Goal: Contribute content: Add original content to the website for others to see

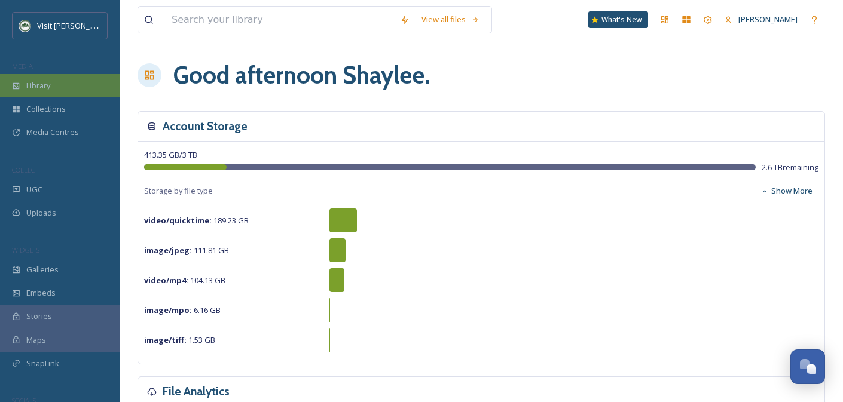
click at [67, 87] on div "Library" at bounding box center [60, 85] width 120 height 23
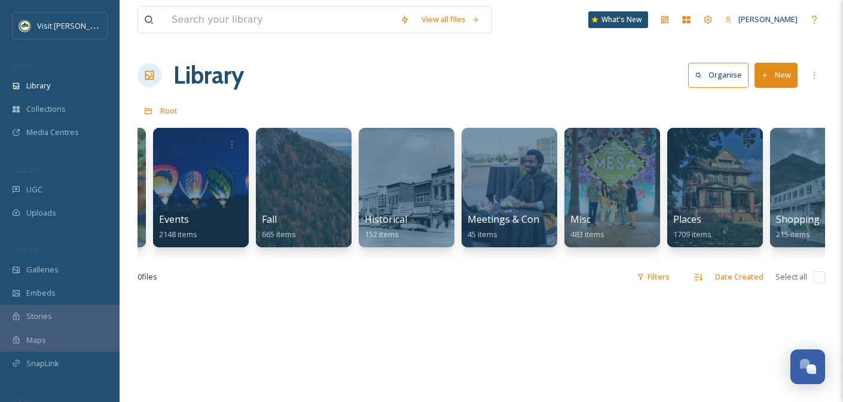
scroll to position [0, 752]
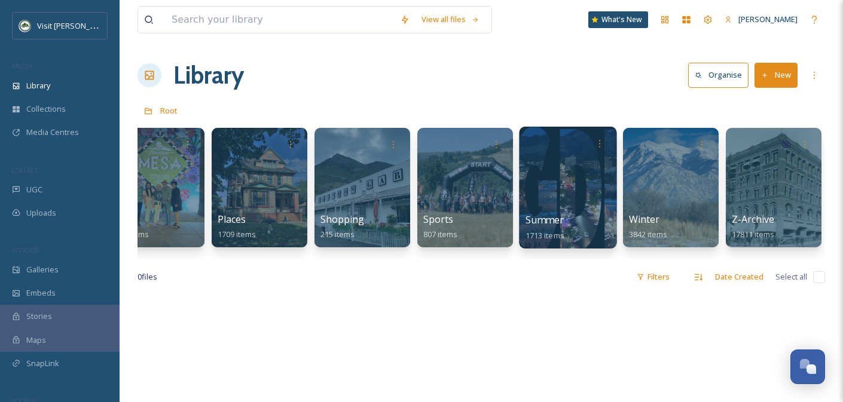
click at [597, 195] on div at bounding box center [567, 188] width 97 height 122
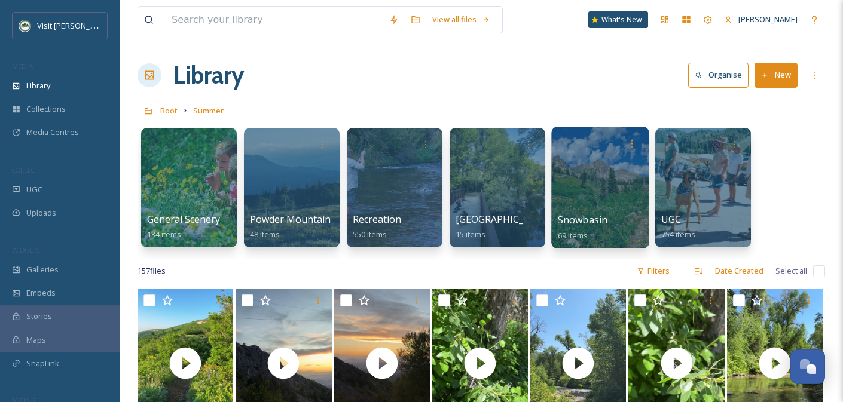
click at [611, 185] on div at bounding box center [599, 188] width 97 height 122
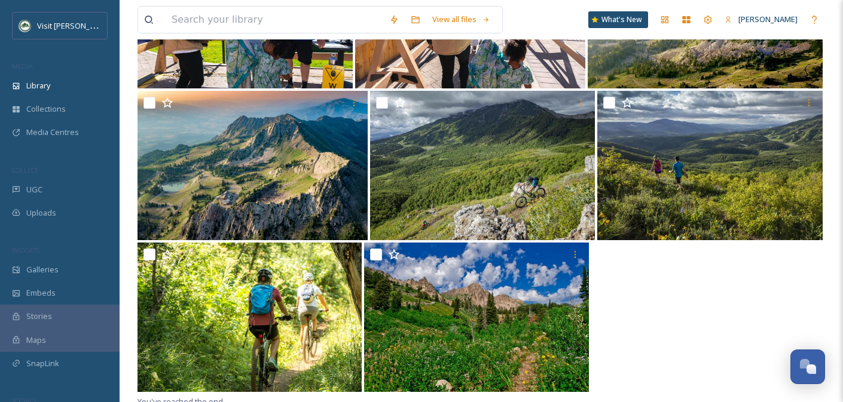
scroll to position [3266, 0]
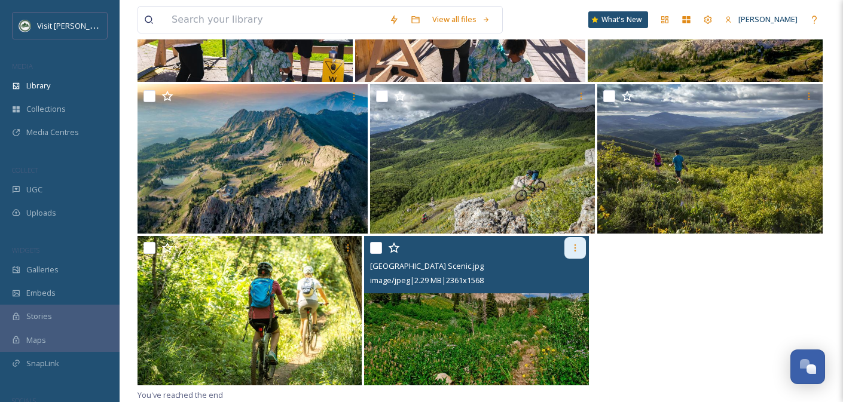
click at [572, 248] on icon at bounding box center [575, 248] width 10 height 10
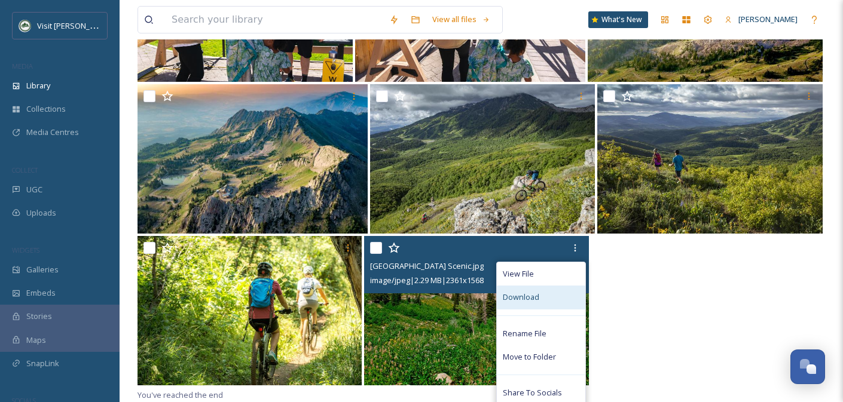
click at [530, 296] on span "Download" at bounding box center [521, 297] width 36 height 11
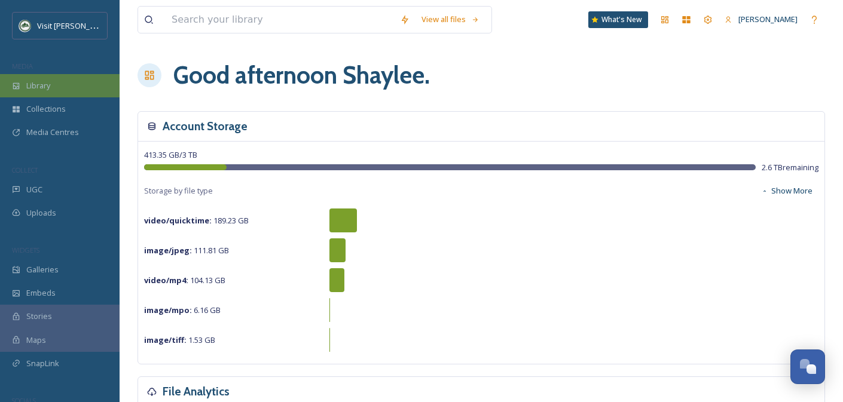
click at [47, 91] on div "Library" at bounding box center [60, 85] width 120 height 23
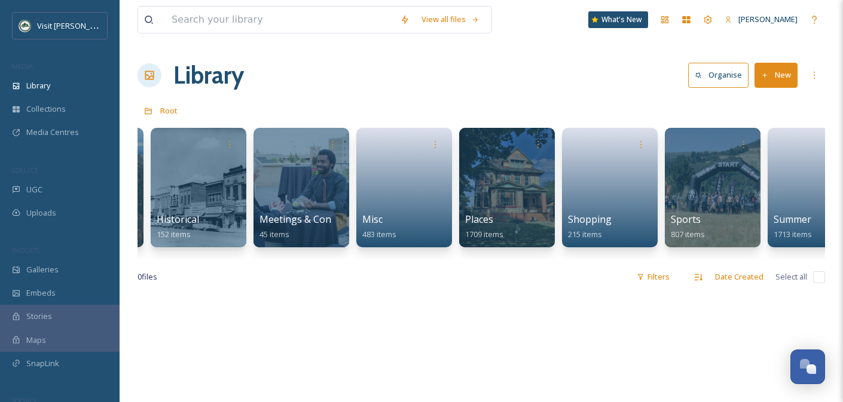
scroll to position [0, 752]
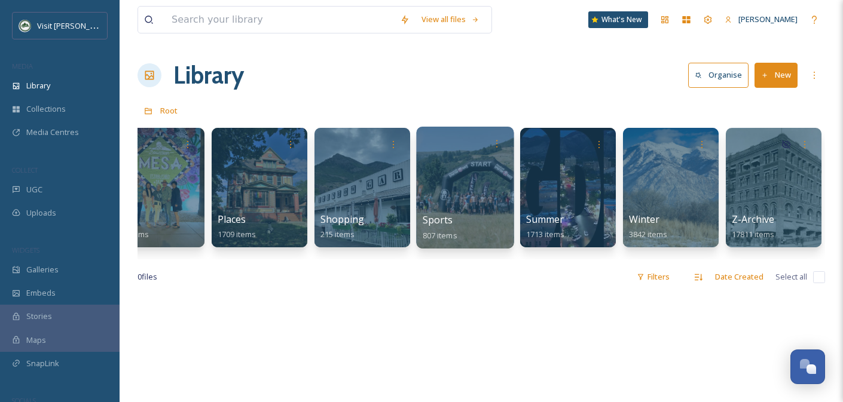
click at [457, 199] on div at bounding box center [464, 188] width 97 height 122
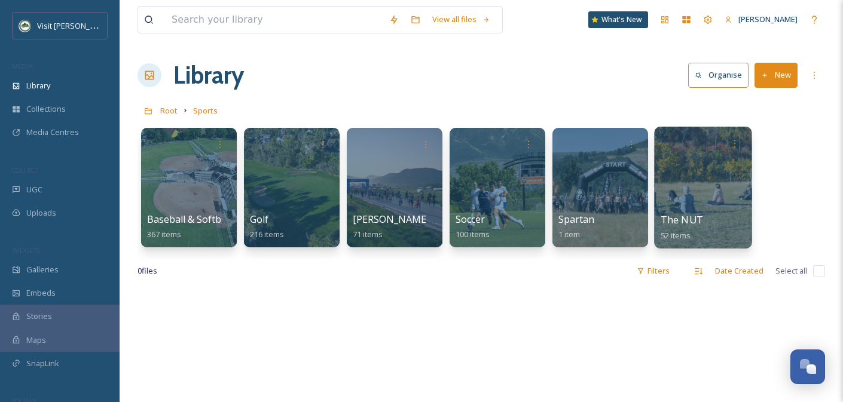
click at [670, 219] on span "The NUT" at bounding box center [681, 219] width 42 height 13
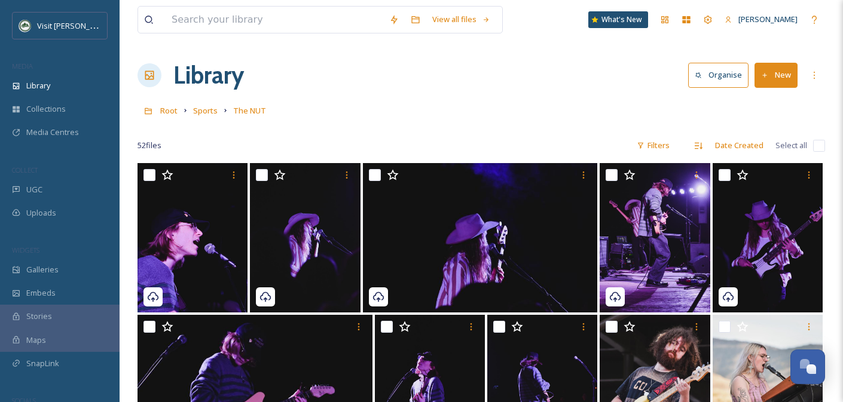
click at [780, 75] on button "New" at bounding box center [775, 75] width 43 height 25
click at [771, 105] on span "File Upload" at bounding box center [770, 102] width 39 height 11
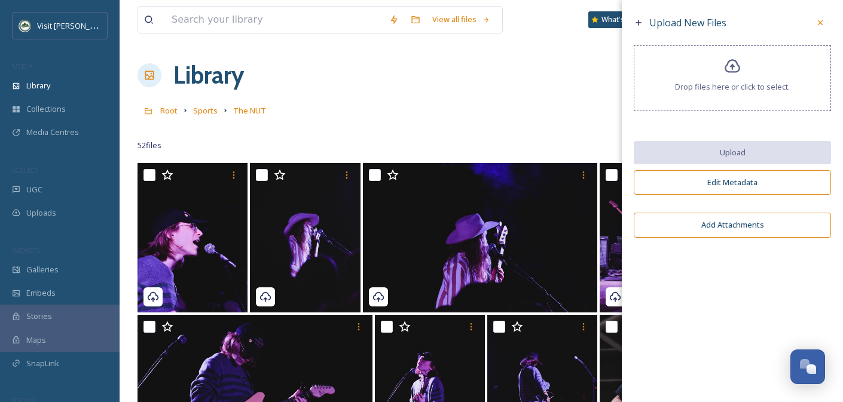
click at [733, 83] on span "Drop files here or click to select." at bounding box center [732, 86] width 115 height 11
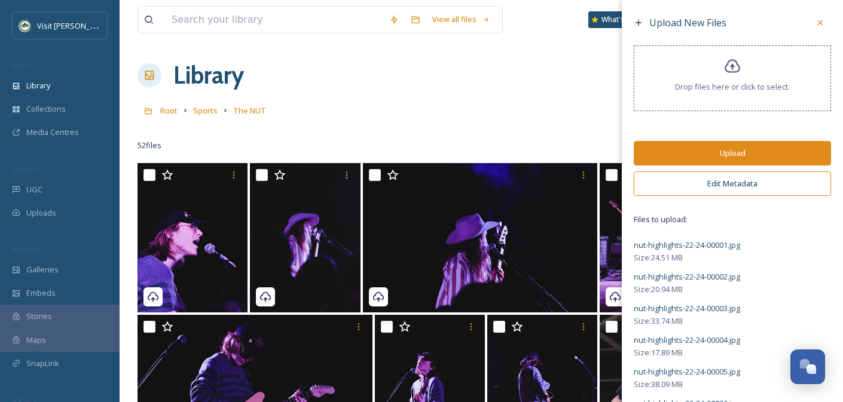
click at [750, 183] on button "Edit Metadata" at bounding box center [731, 184] width 197 height 25
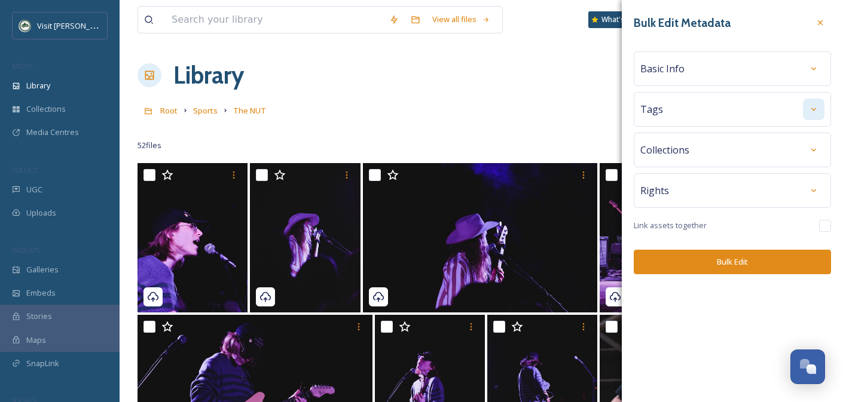
click at [820, 109] on div at bounding box center [814, 110] width 22 height 22
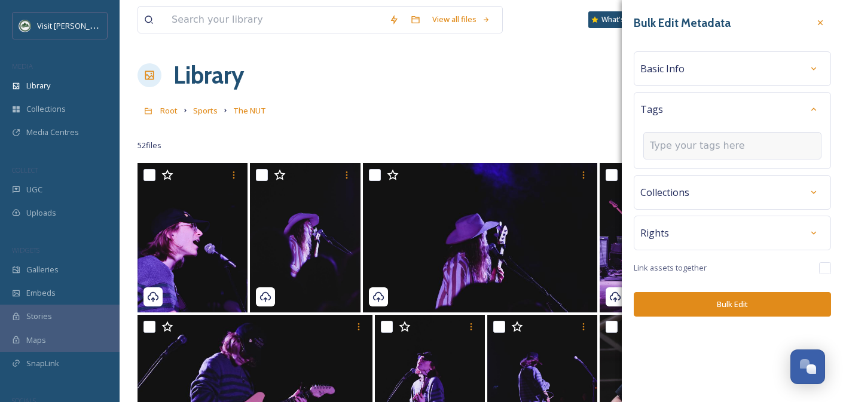
click at [697, 143] on input at bounding box center [710, 146] width 120 height 14
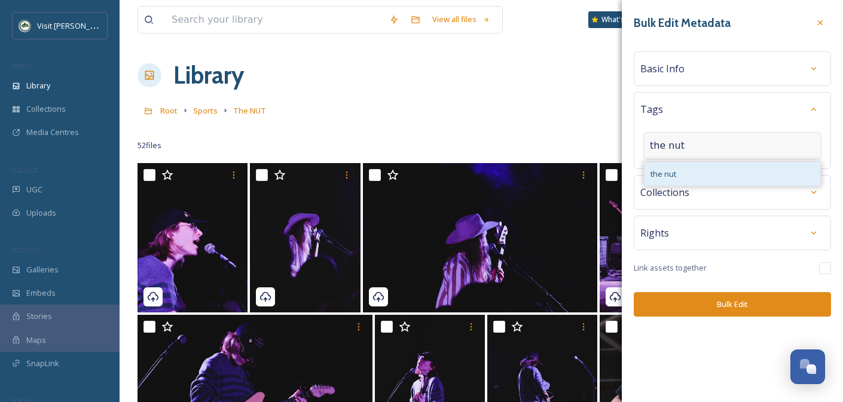
type input "the nut"
click at [671, 178] on span "the nut" at bounding box center [663, 174] width 26 height 11
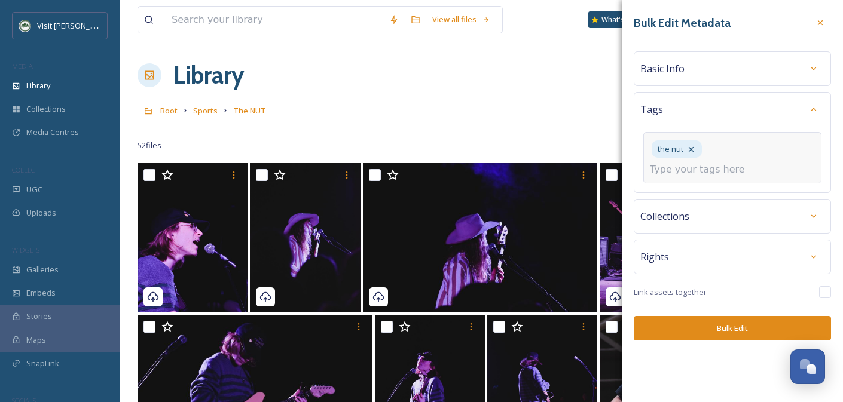
click at [723, 163] on input at bounding box center [710, 170] width 120 height 14
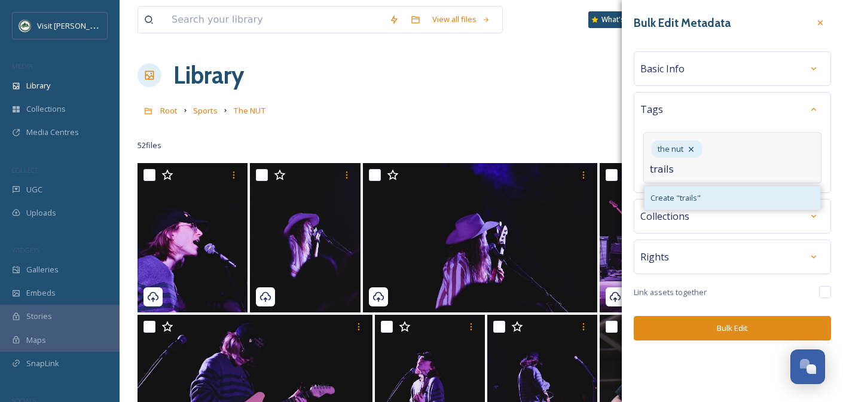
type input "trails"
click at [719, 186] on div "Create " trails "" at bounding box center [732, 197] width 176 height 23
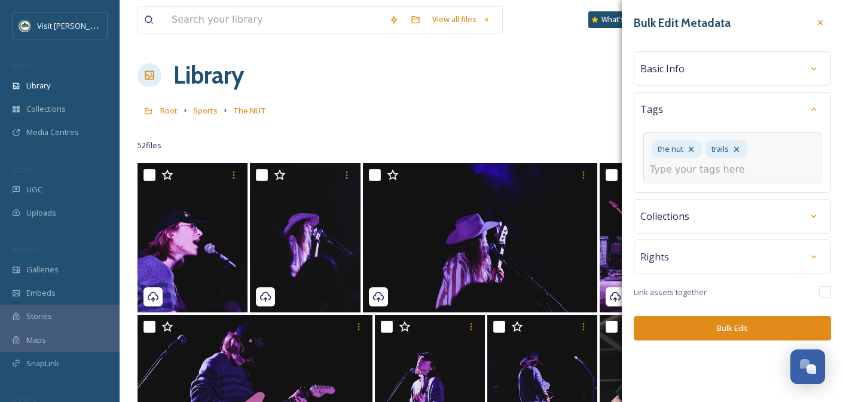
click at [717, 172] on input at bounding box center [710, 170] width 120 height 14
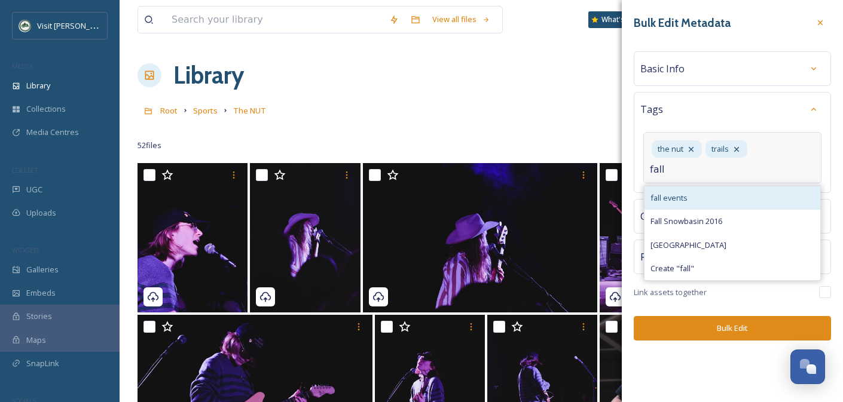
type input "fall"
click at [715, 207] on div "fall events" at bounding box center [732, 197] width 176 height 23
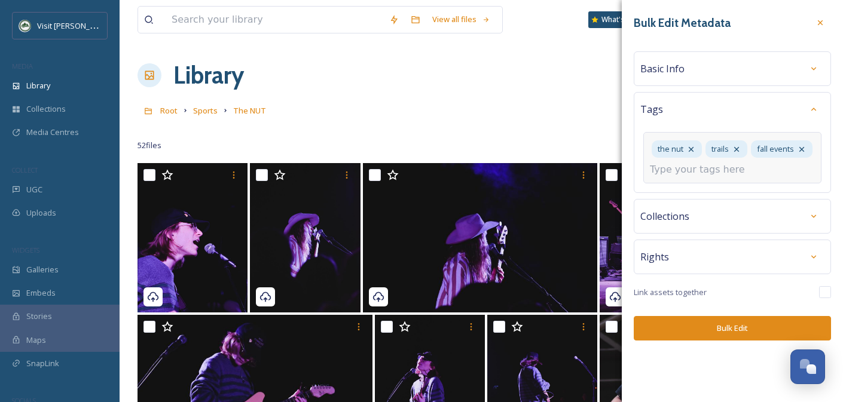
click at [690, 177] on div "the nut trails fall events" at bounding box center [732, 157] width 178 height 51
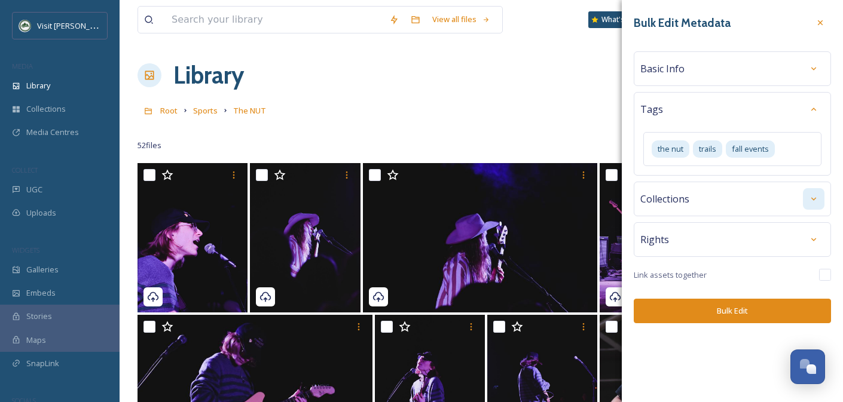
click at [811, 217] on div "Bulk Edit Metadata Basic Info Tags the nut trails fall events Collections Right…" at bounding box center [731, 167] width 221 height 335
click at [810, 245] on div at bounding box center [814, 240] width 22 height 22
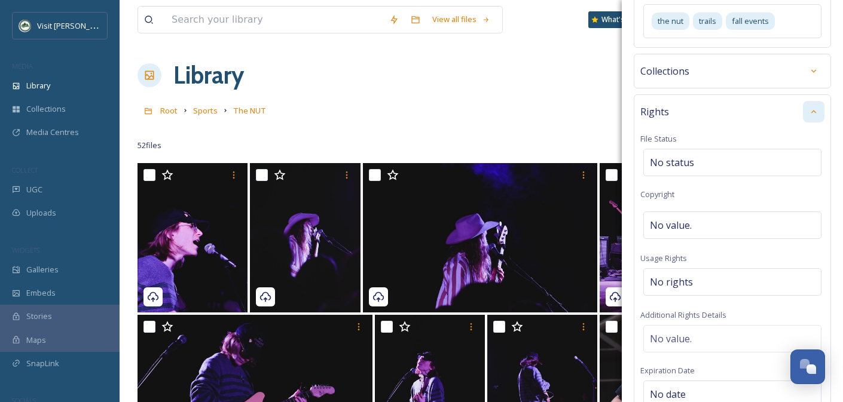
scroll to position [143, 0]
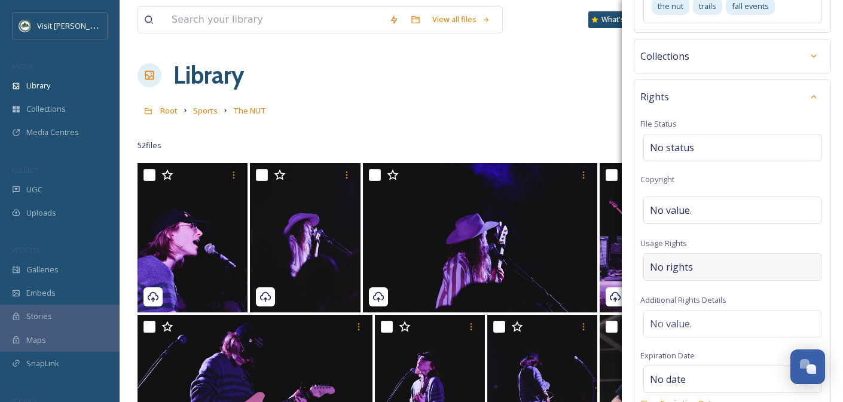
click at [685, 262] on span "No rights" at bounding box center [671, 267] width 43 height 14
click at [685, 262] on input at bounding box center [712, 270] width 131 height 26
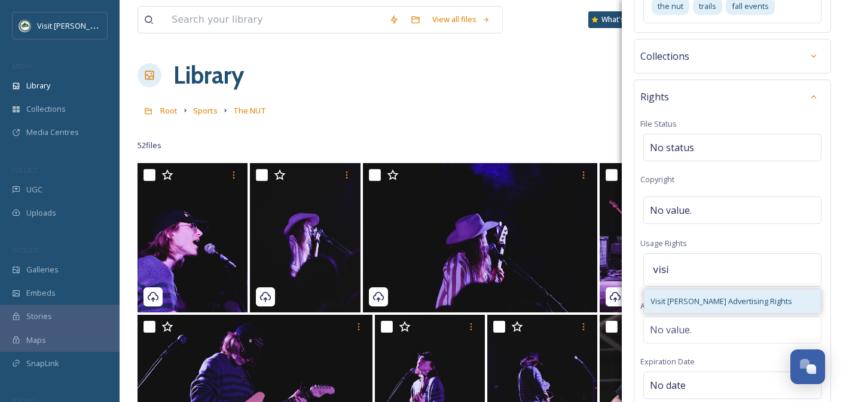
type input "visi"
click at [690, 294] on div "Visit Ogden Advertising Rights" at bounding box center [732, 301] width 176 height 23
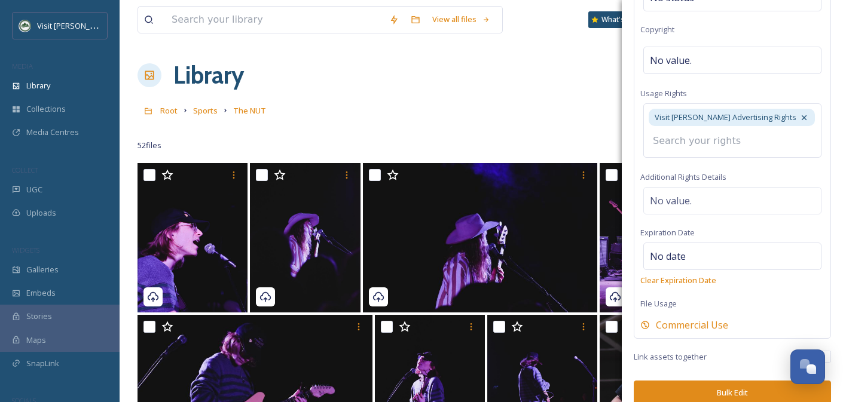
scroll to position [307, 0]
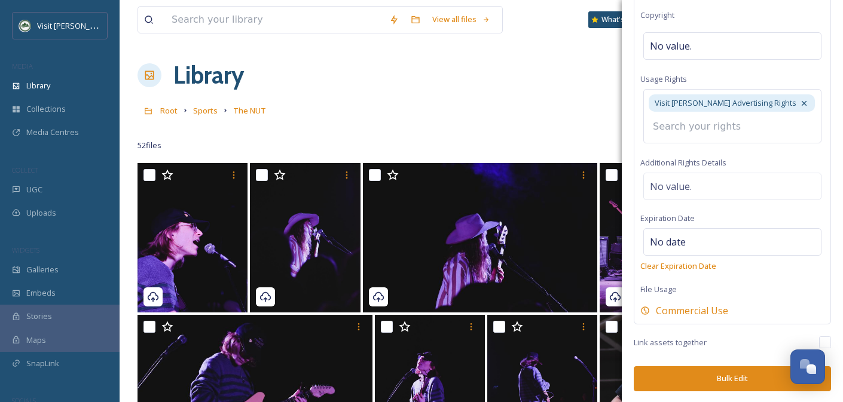
click at [724, 375] on button "Bulk Edit" at bounding box center [731, 378] width 197 height 25
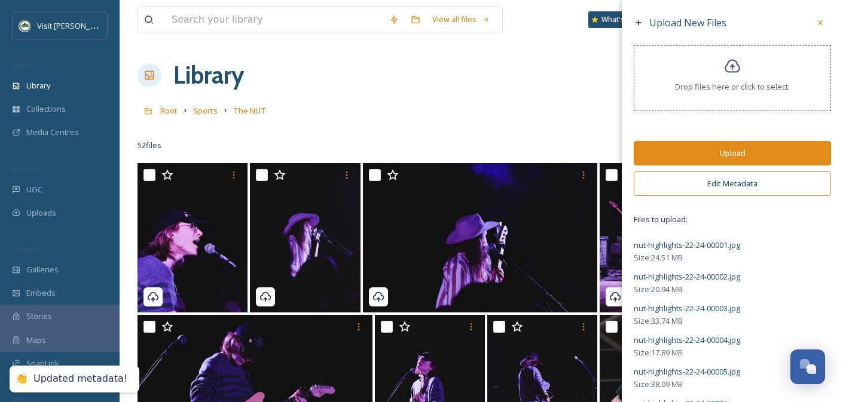
click at [726, 155] on button "Upload" at bounding box center [731, 153] width 197 height 25
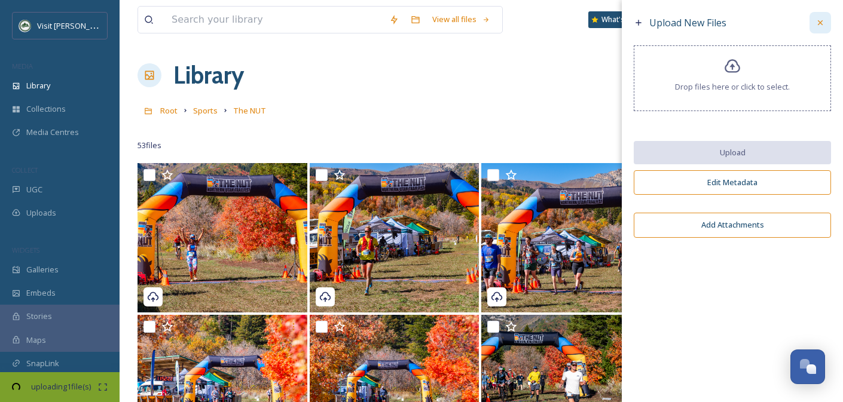
click at [819, 26] on icon at bounding box center [820, 23] width 10 height 10
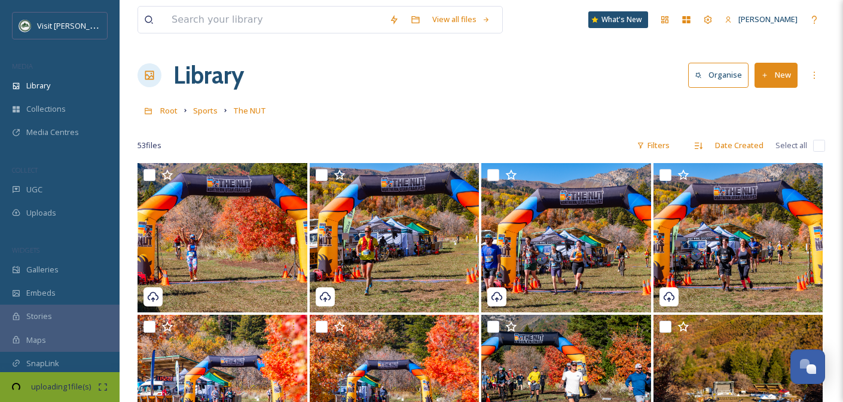
click at [384, 100] on div "Root Sports The NUT" at bounding box center [480, 110] width 687 height 23
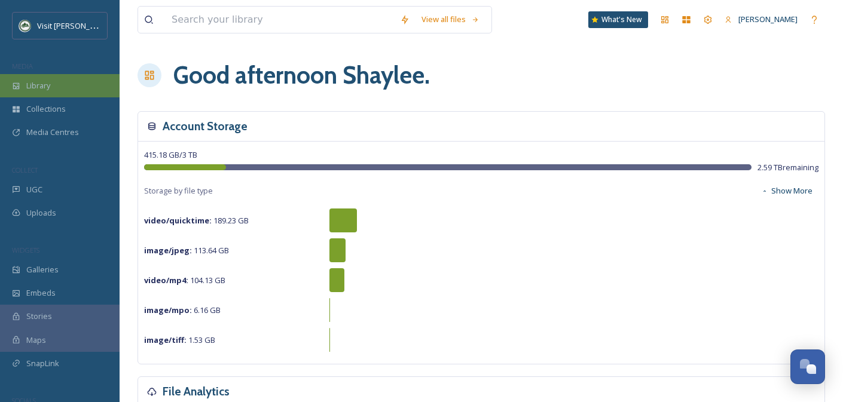
click at [83, 87] on div "Library" at bounding box center [60, 85] width 120 height 23
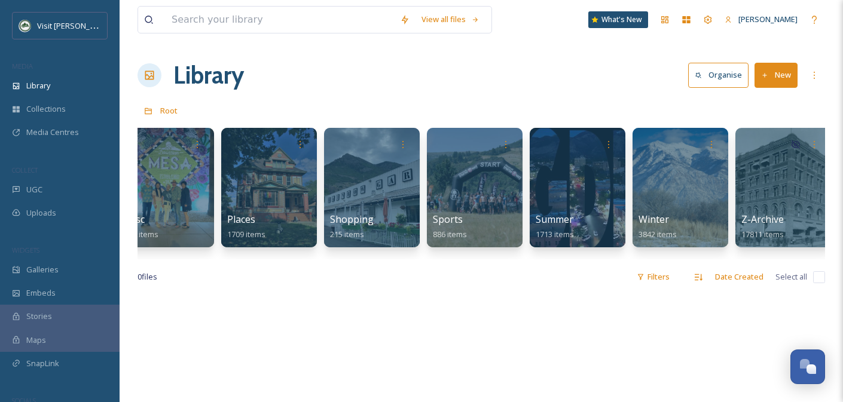
scroll to position [0, 752]
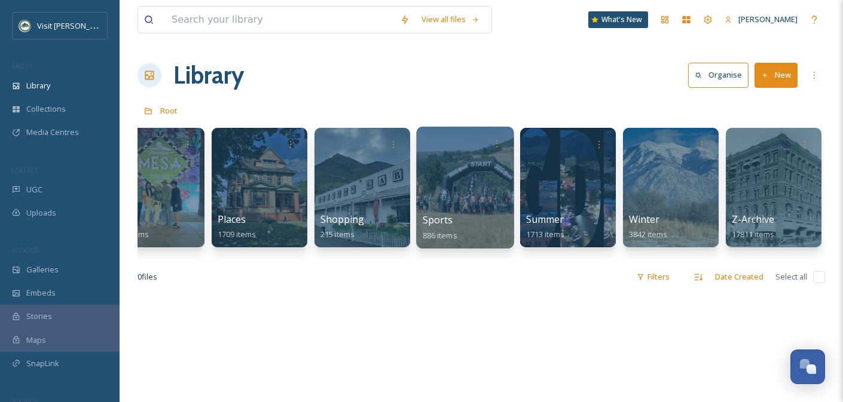
click at [428, 212] on div at bounding box center [464, 188] width 97 height 122
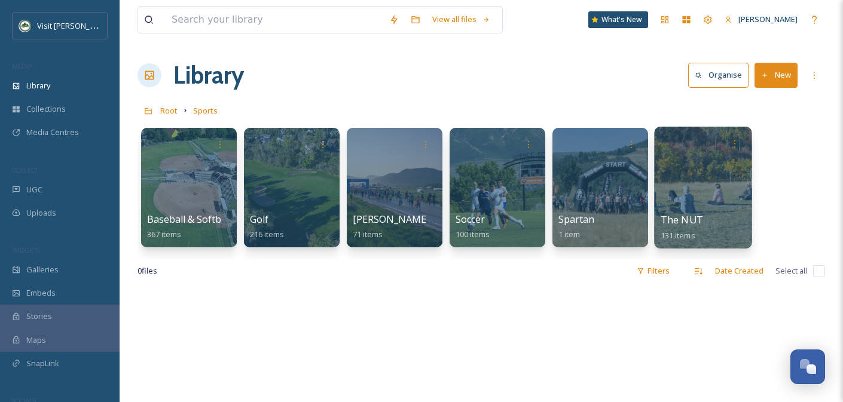
click at [690, 208] on div at bounding box center [702, 188] width 97 height 122
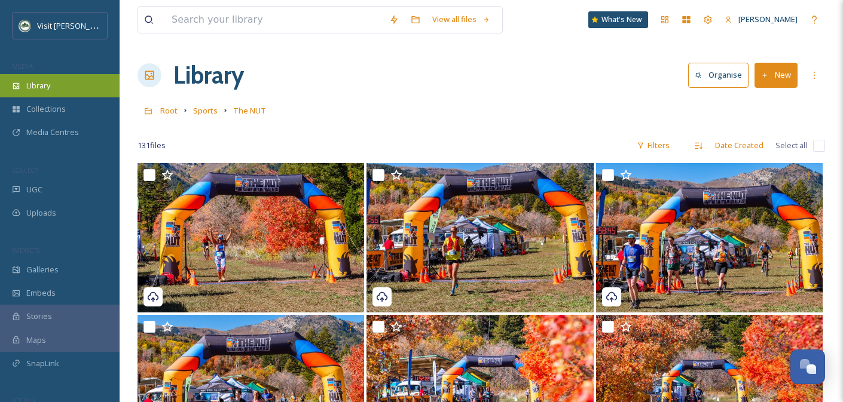
click at [50, 83] on span "Library" at bounding box center [38, 85] width 24 height 11
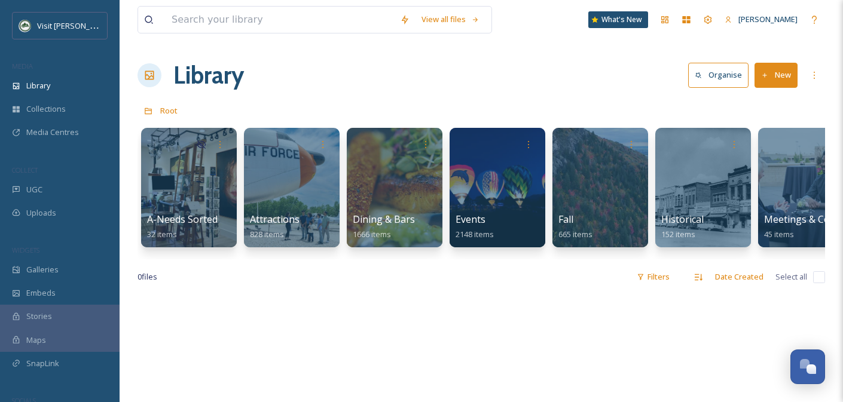
scroll to position [0, 76]
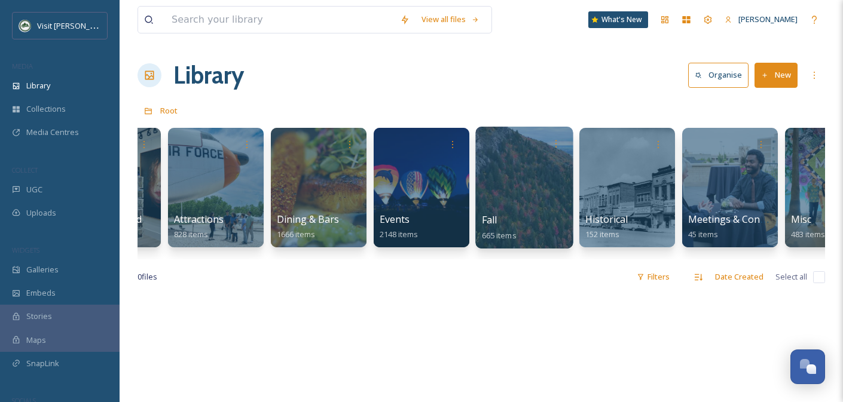
click at [528, 193] on div at bounding box center [523, 188] width 97 height 122
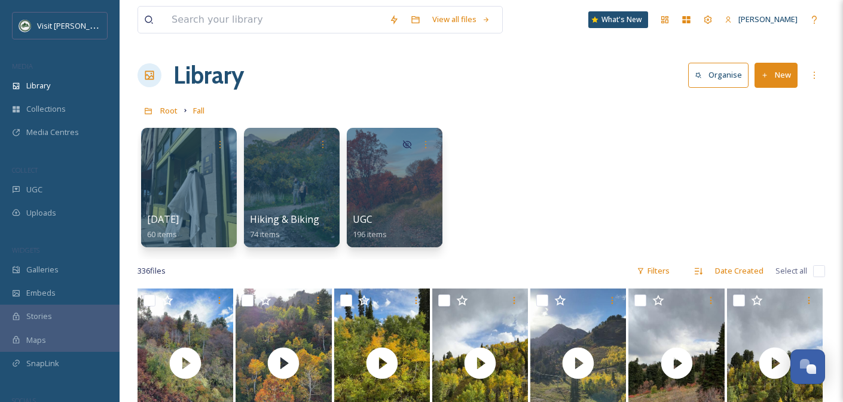
click at [781, 75] on button "New" at bounding box center [775, 75] width 43 height 25
click at [773, 97] on span "File Upload" at bounding box center [770, 102] width 39 height 11
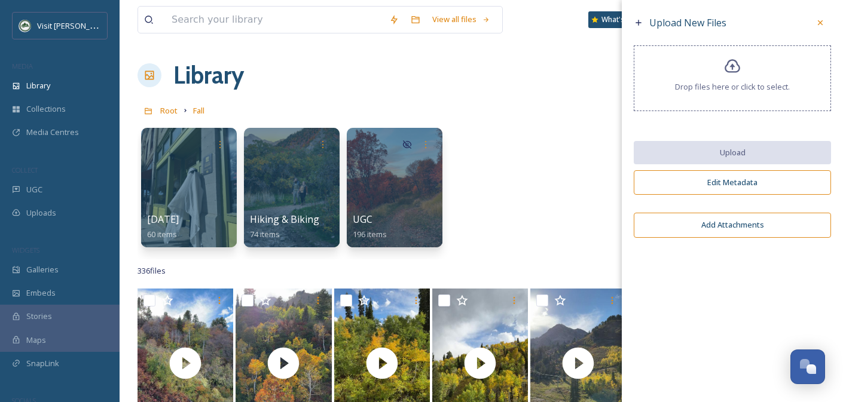
click at [716, 71] on div "Drop files here or click to select." at bounding box center [731, 78] width 197 height 66
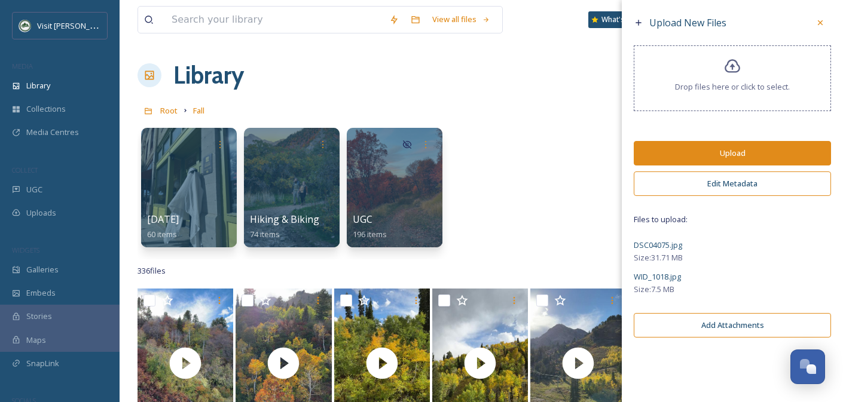
click at [739, 185] on button "Edit Metadata" at bounding box center [731, 184] width 197 height 25
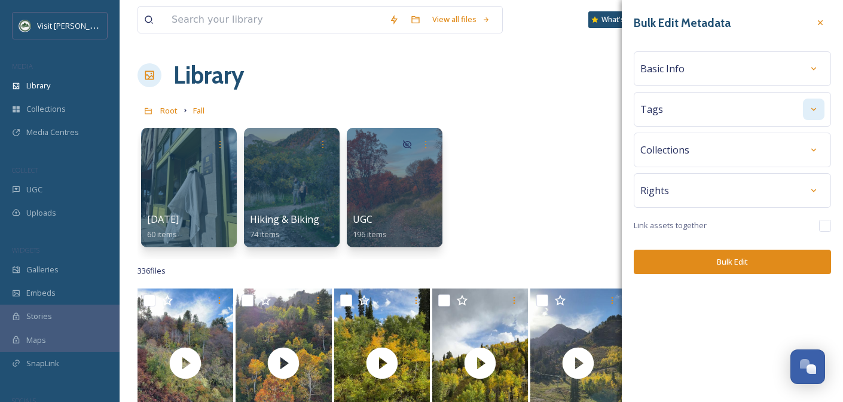
click at [810, 106] on icon at bounding box center [814, 110] width 10 height 10
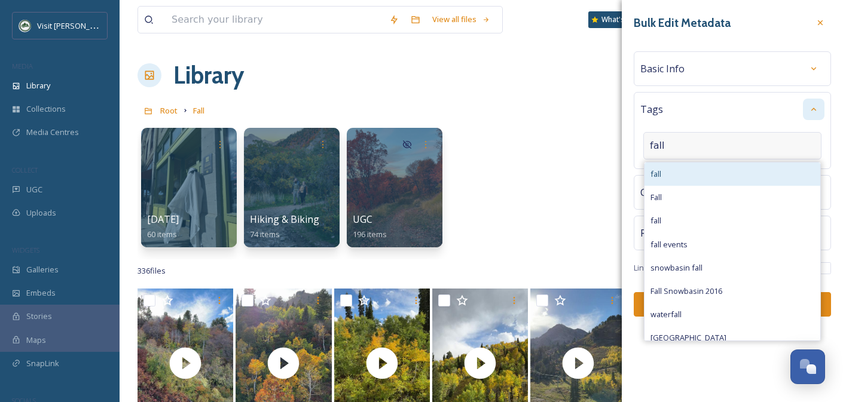
type input "fall"
click at [690, 169] on div "fall" at bounding box center [732, 174] width 176 height 23
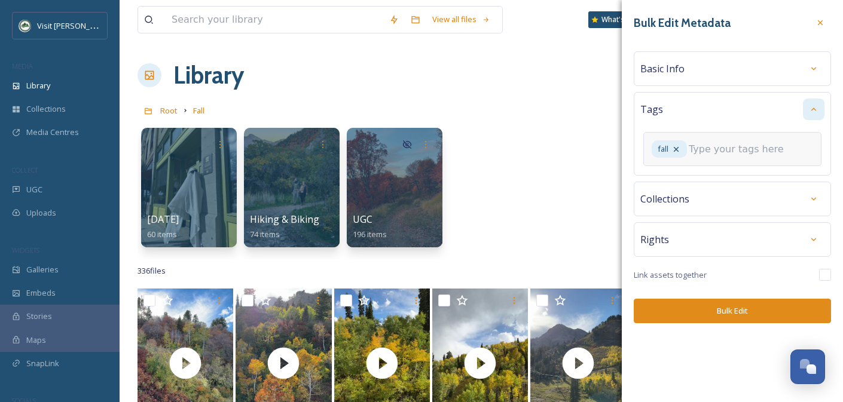
click at [716, 154] on input at bounding box center [748, 149] width 120 height 14
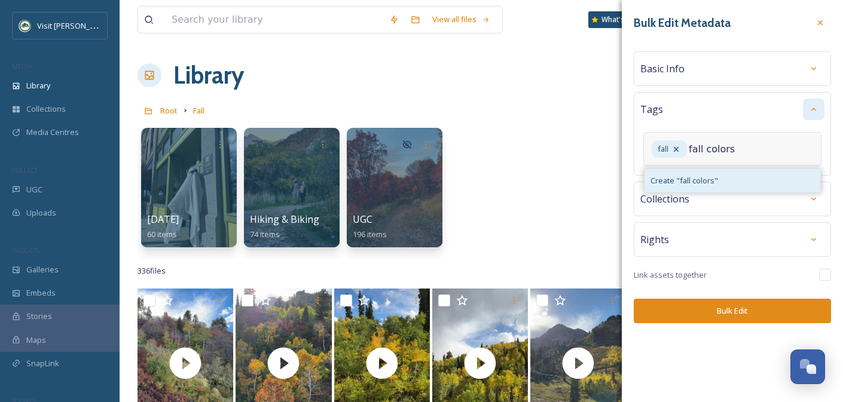
type input "fall colors"
click at [713, 179] on span "Create " fall colors "" at bounding box center [684, 180] width 68 height 11
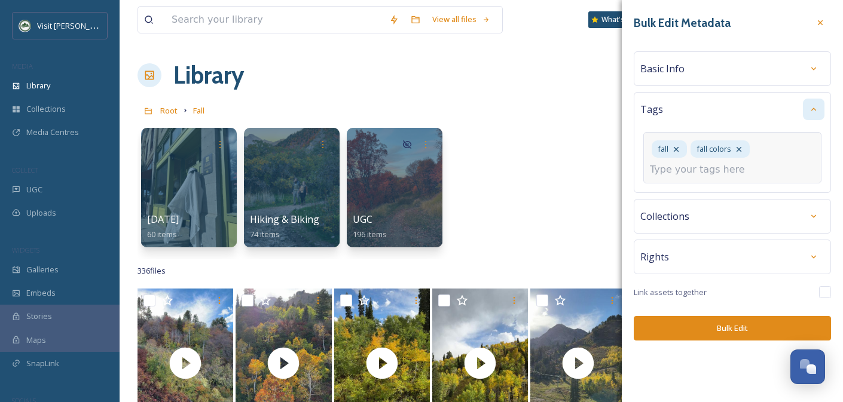
click at [673, 175] on input at bounding box center [710, 170] width 120 height 14
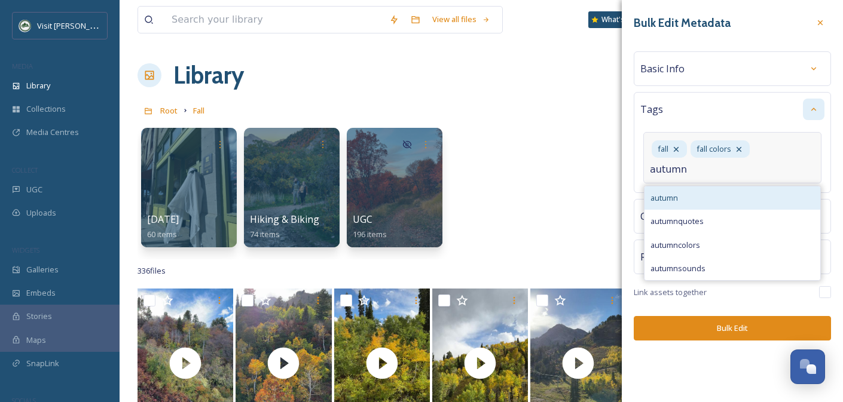
type input "autumn"
click at [678, 193] on span "autumn" at bounding box center [663, 197] width 27 height 11
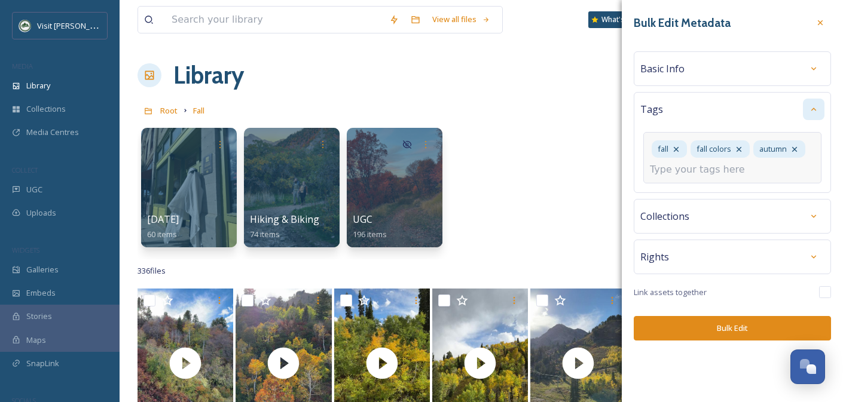
click at [702, 173] on input at bounding box center [710, 170] width 120 height 14
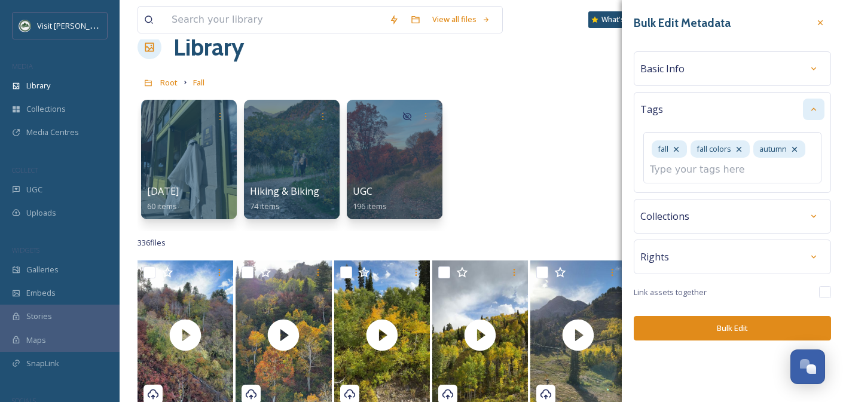
scroll to position [42, 0]
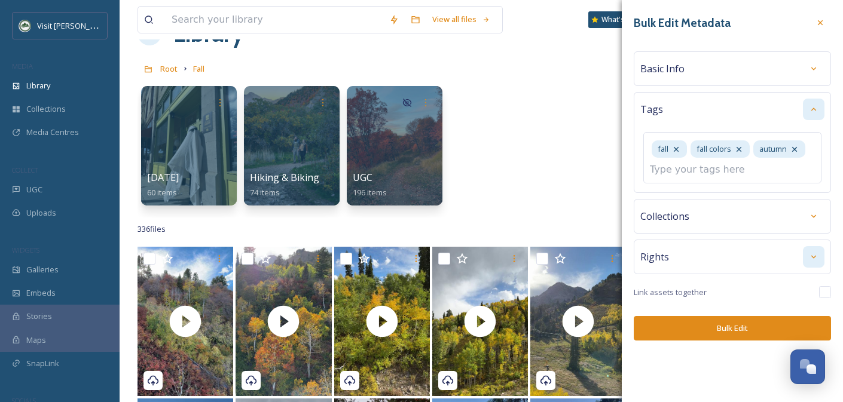
click at [817, 259] on div "Bulk Edit Metadata Basic Info Tags fall fall colors autumn Collections Rights L…" at bounding box center [731, 176] width 221 height 353
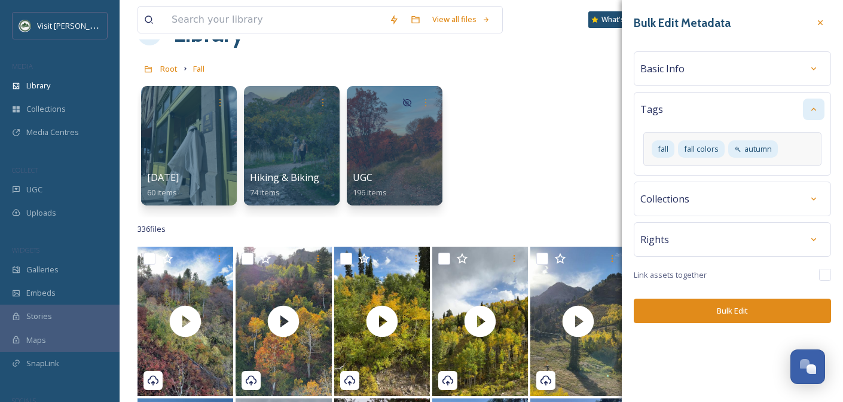
click at [804, 151] on div "fall fall colors autumn" at bounding box center [732, 149] width 178 height 34
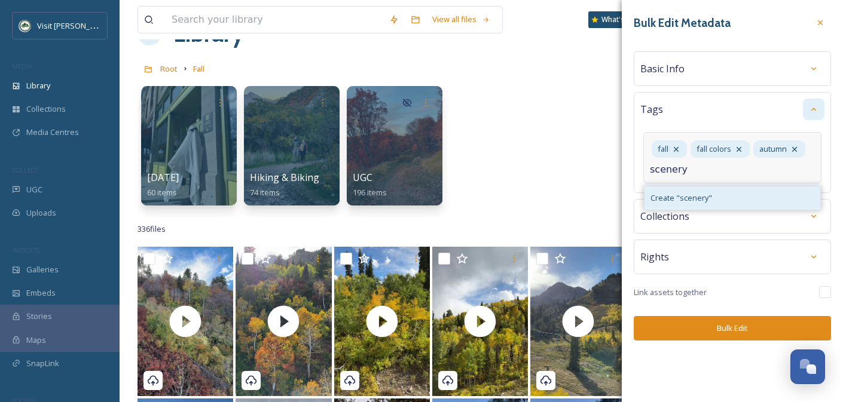
type input "scenery"
click at [739, 192] on div "Create " scenery "" at bounding box center [732, 197] width 176 height 23
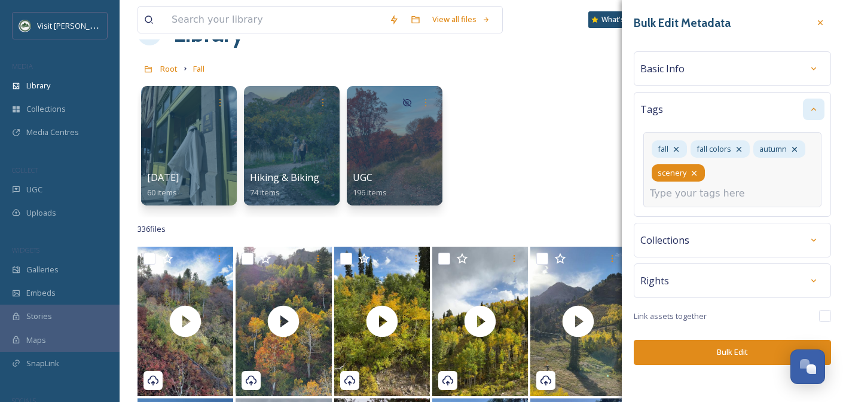
click at [696, 174] on icon at bounding box center [694, 174] width 10 height 10
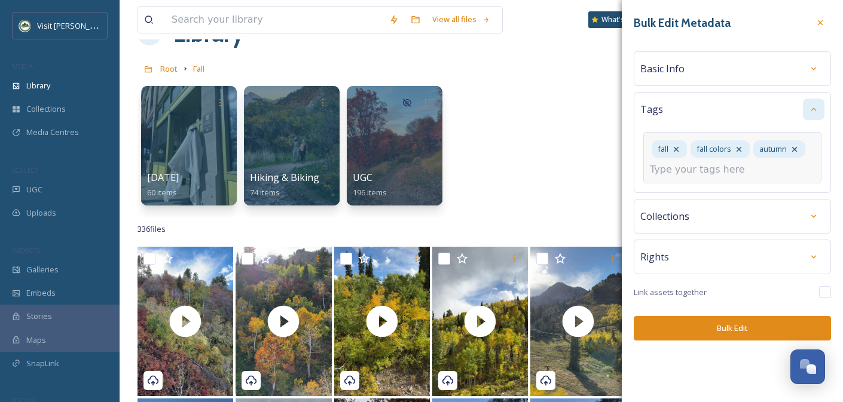
click at [670, 174] on input at bounding box center [710, 170] width 120 height 14
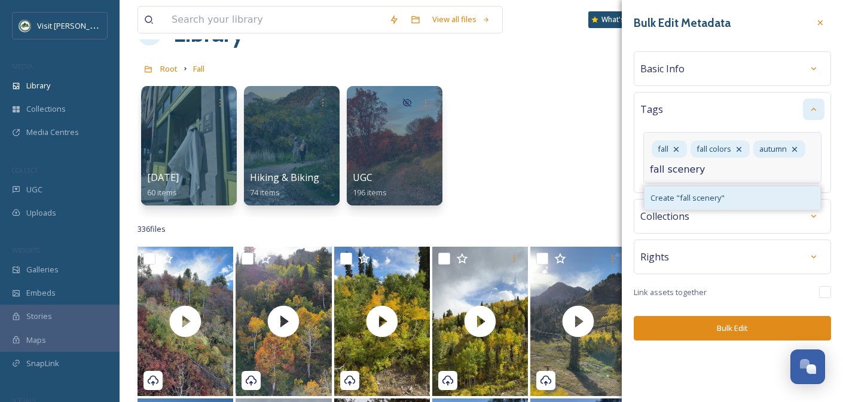
type input "fall scenery"
click at [687, 197] on span "Create " fall scenery "" at bounding box center [687, 197] width 74 height 11
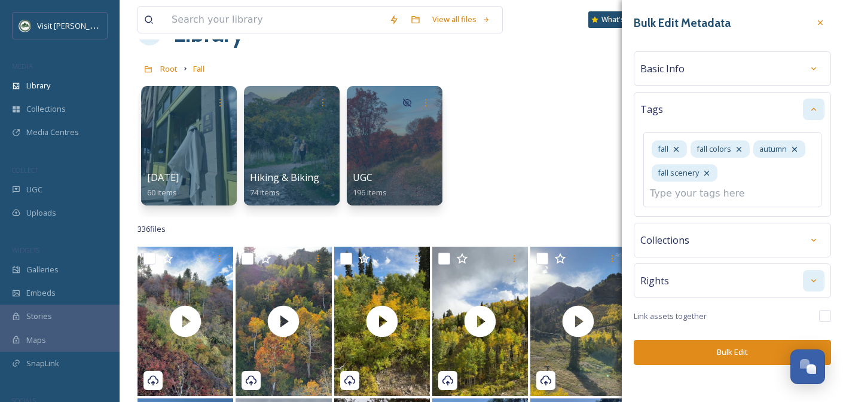
click at [822, 278] on div "Rights" at bounding box center [731, 281] width 197 height 35
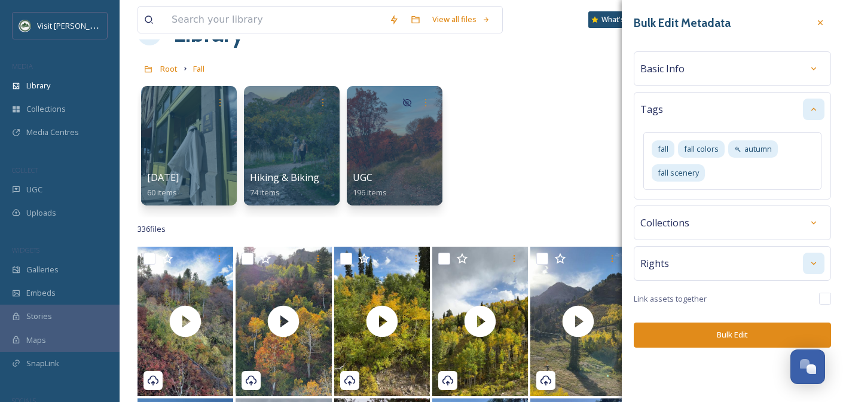
click at [814, 270] on div at bounding box center [814, 264] width 22 height 22
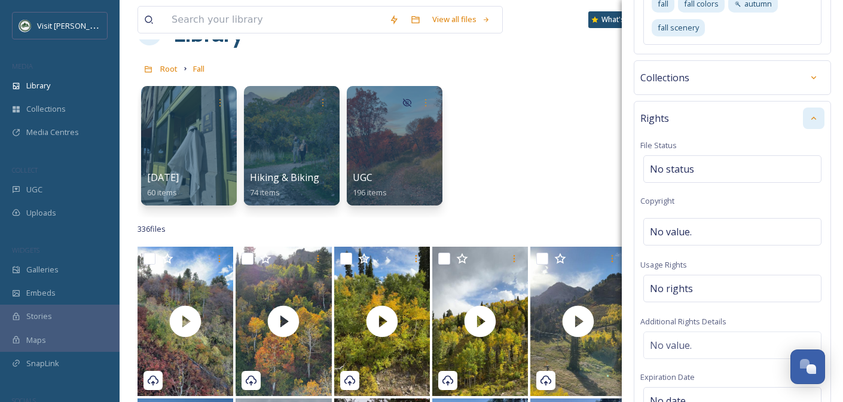
scroll to position [179, 0]
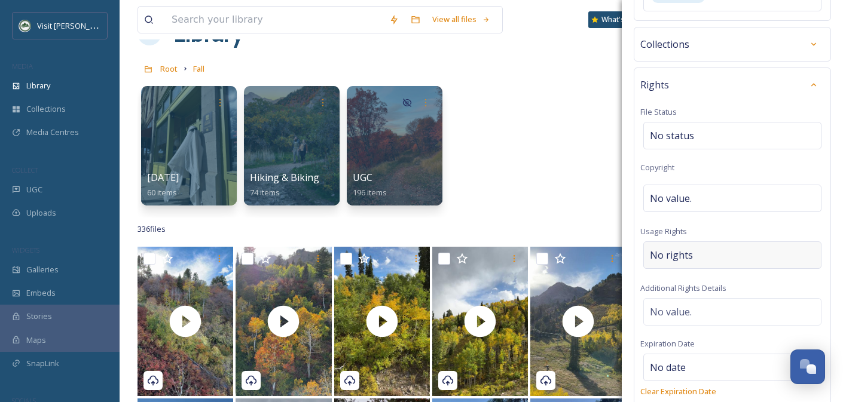
click at [685, 255] on span "No rights" at bounding box center [671, 255] width 43 height 14
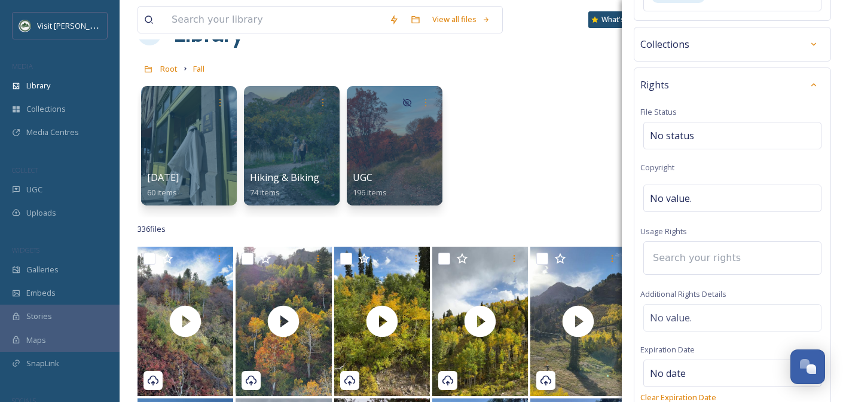
click at [676, 259] on input at bounding box center [712, 258] width 131 height 26
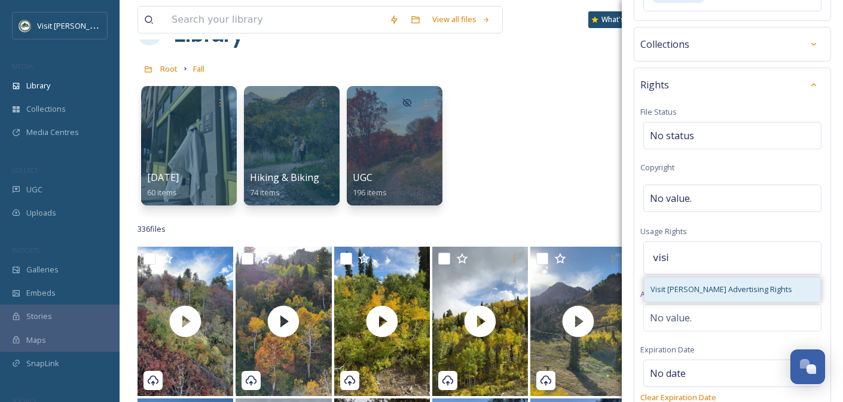
type input "visi"
click at [679, 288] on span "Visit Ogden Advertising Rights" at bounding box center [721, 289] width 142 height 11
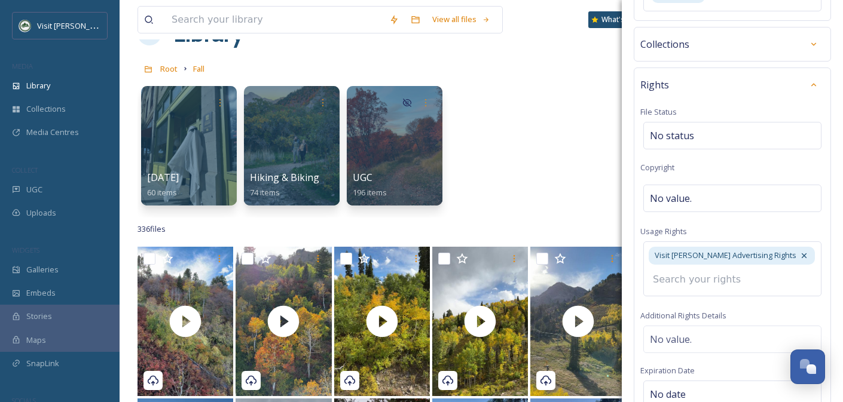
scroll to position [332, 0]
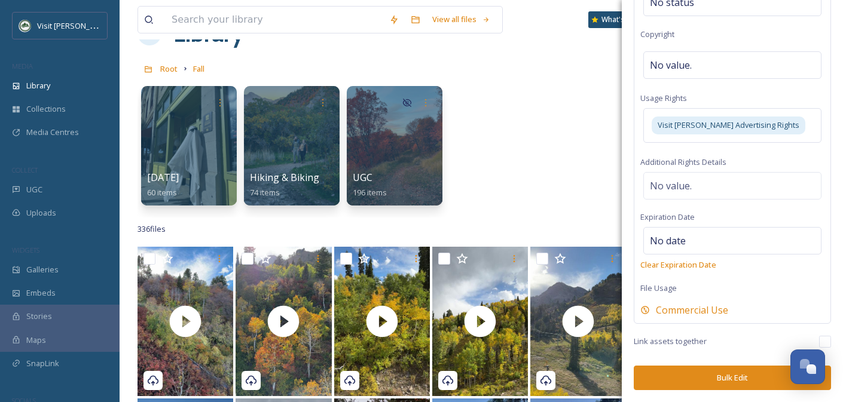
click at [716, 375] on button "Bulk Edit" at bounding box center [731, 378] width 197 height 25
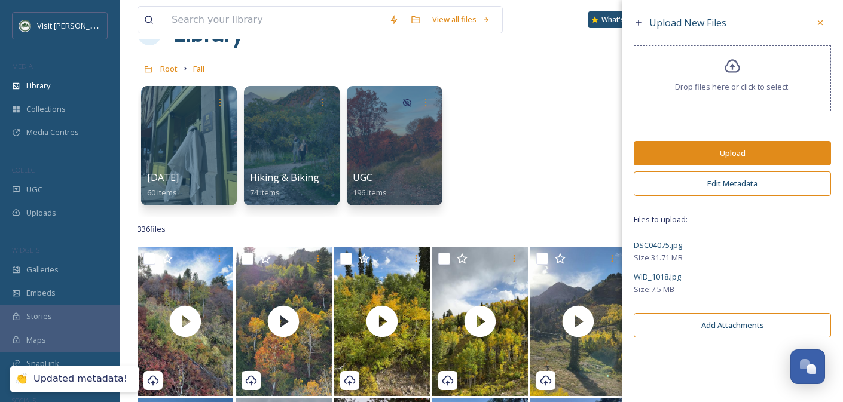
click at [716, 148] on button "Upload" at bounding box center [731, 153] width 197 height 25
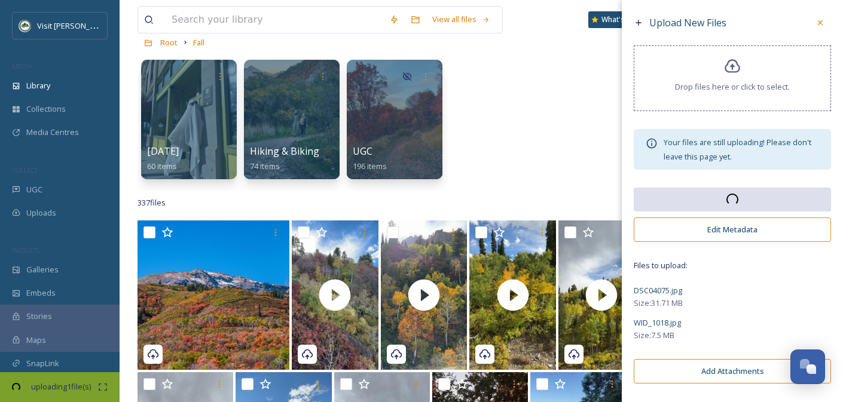
scroll to position [69, 0]
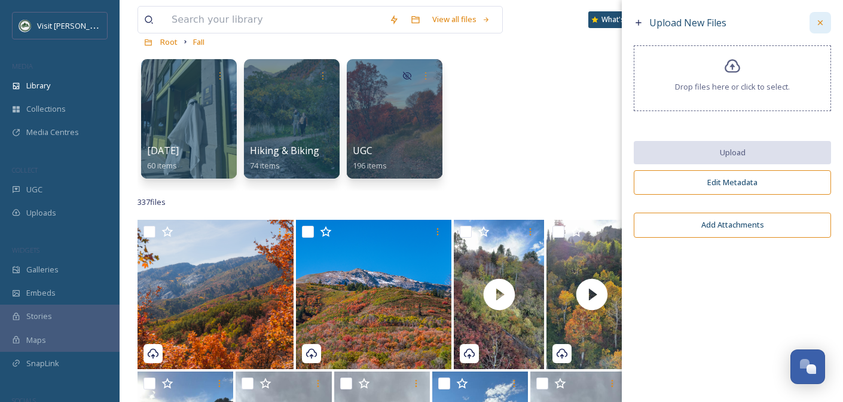
click at [821, 27] on div at bounding box center [820, 23] width 22 height 22
